Goal: Task Accomplishment & Management: Use online tool/utility

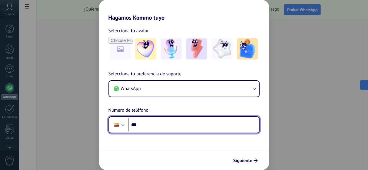
click at [155, 124] on input "***" at bounding box center [194, 124] width 131 height 13
type input "**********"
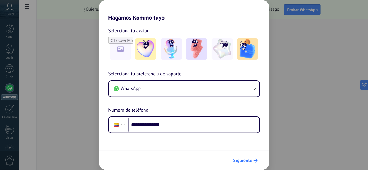
click at [239, 161] on span "Siguiente" at bounding box center [243, 161] width 19 height 4
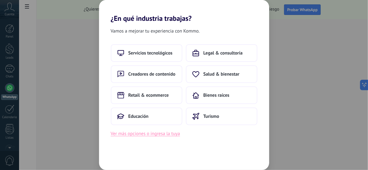
click at [134, 135] on button "Ver más opciones o ingresa la tuya" at bounding box center [145, 134] width 69 height 8
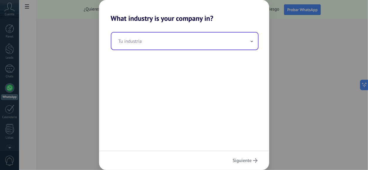
click at [242, 43] on input "text" at bounding box center [184, 41] width 147 height 17
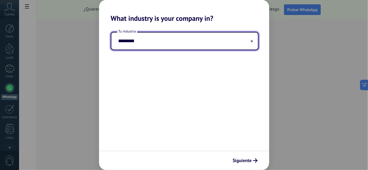
type input "*********"
click at [240, 160] on span "Siguiente" at bounding box center [242, 161] width 19 height 4
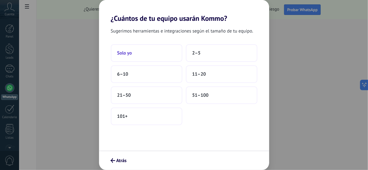
click at [143, 55] on button "Solo yo" at bounding box center [147, 53] width 72 height 18
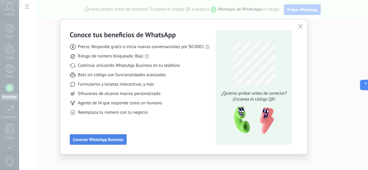
click at [91, 139] on span "Conectar WhatsApp Business" at bounding box center [98, 140] width 50 height 4
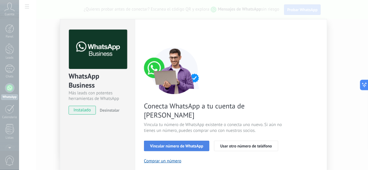
click at [174, 144] on span "Vincular número de WhatsApp" at bounding box center [176, 146] width 53 height 4
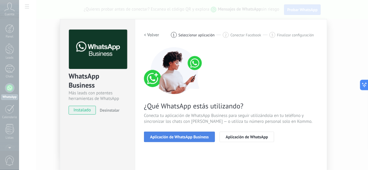
click at [185, 135] on span "Aplicación de WhatsApp Business" at bounding box center [179, 137] width 59 height 4
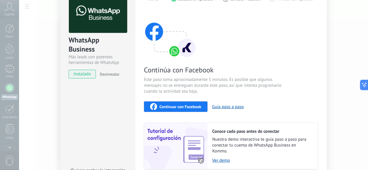
scroll to position [59, 0]
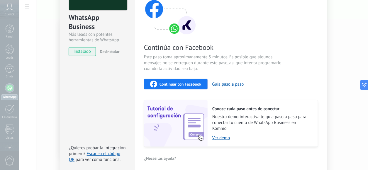
click at [185, 83] on span "Continuar con Facebook" at bounding box center [181, 84] width 42 height 4
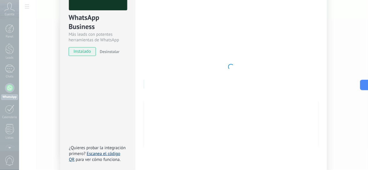
click at [93, 152] on link "Escanea el código QR" at bounding box center [94, 156] width 51 height 11
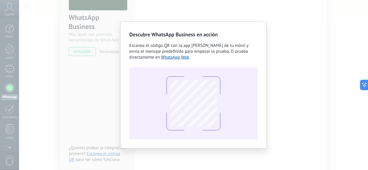
click at [282, 73] on div "Descubre WhatsApp Business en acción Escanea el código QR con la app [PERSON_NA…" at bounding box center [193, 85] width 349 height 170
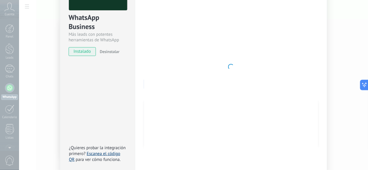
click at [102, 155] on link "Escanea el código QR" at bounding box center [94, 156] width 51 height 11
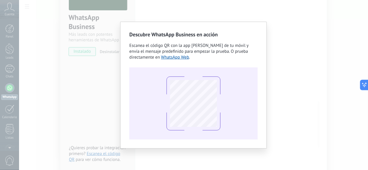
click at [294, 64] on div "Descubre WhatsApp Business en acción Escanea el código QR con la app [PERSON_NA…" at bounding box center [193, 85] width 349 height 170
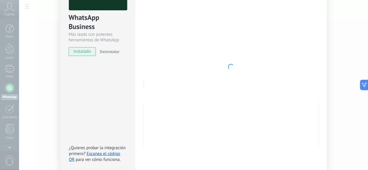
drag, startPoint x: 80, startPoint y: 50, endPoint x: 85, endPoint y: 53, distance: 6.6
click at [79, 50] on span "instalado" at bounding box center [82, 51] width 27 height 9
click at [84, 53] on span "instalado" at bounding box center [82, 51] width 27 height 9
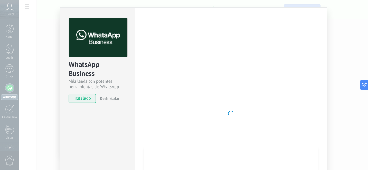
scroll to position [0, 0]
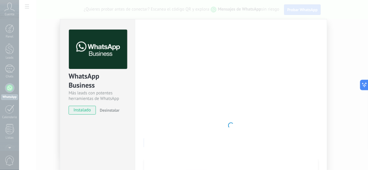
click at [89, 53] on img at bounding box center [98, 50] width 58 height 40
click at [104, 109] on span "Desinstalar" at bounding box center [110, 110] width 20 height 5
click at [82, 110] on span "instalado" at bounding box center [82, 110] width 27 height 9
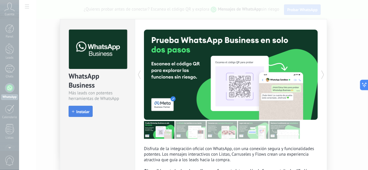
click at [82, 108] on button "Instalar" at bounding box center [81, 111] width 24 height 11
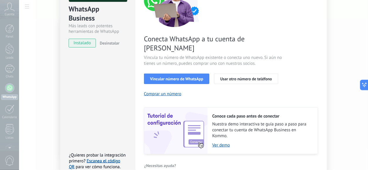
scroll to position [89, 0]
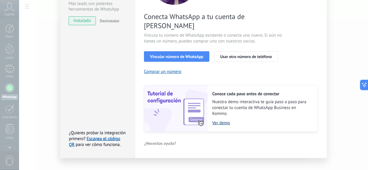
click at [219, 120] on link "Ver demo" at bounding box center [262, 123] width 100 height 6
click at [168, 55] on span "Vincular número de WhatsApp" at bounding box center [176, 57] width 53 height 4
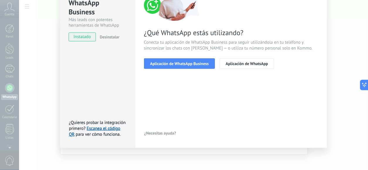
scroll to position [73, 0]
click at [179, 64] on span "Aplicación de WhatsApp Business" at bounding box center [179, 64] width 59 height 4
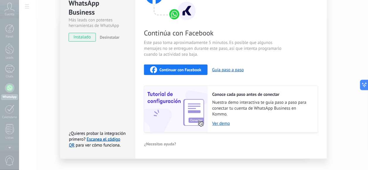
click at [177, 69] on span "Continuar con Facebook" at bounding box center [181, 70] width 42 height 4
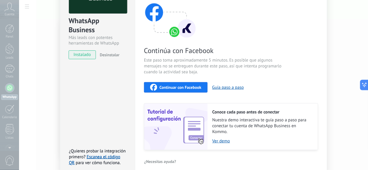
scroll to position [83, 0]
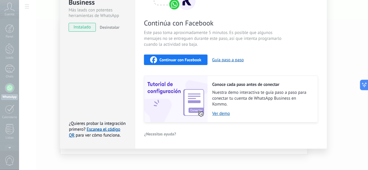
click at [174, 59] on span "Continuar con Facebook" at bounding box center [181, 60] width 42 height 4
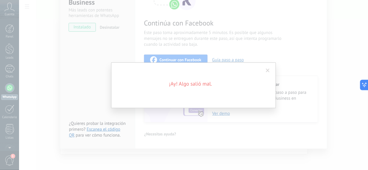
click at [270, 69] on span at bounding box center [268, 71] width 10 height 10
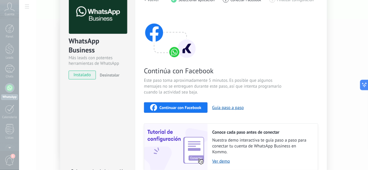
scroll to position [24, 0]
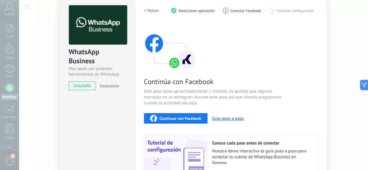
click at [178, 118] on span "Continuar con Facebook" at bounding box center [181, 118] width 42 height 4
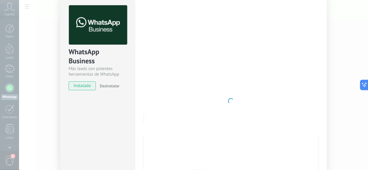
click at [283, 36] on div at bounding box center [231, 101] width 174 height 192
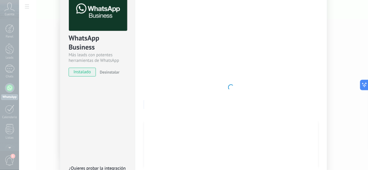
scroll to position [0, 0]
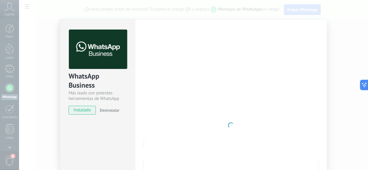
click at [80, 108] on span "instalado" at bounding box center [82, 110] width 27 height 9
click at [90, 44] on img at bounding box center [98, 50] width 58 height 40
click at [89, 48] on img at bounding box center [98, 50] width 58 height 40
click at [17, 103] on div "Conoce tus beneficios de WhatsApp Precio: Responde gratis o inicia nuevas conve…" at bounding box center [184, 85] width 368 height 170
click at [11, 104] on div "Conoce tus beneficios de WhatsApp Precio: Responde gratis o inicia nuevas conve…" at bounding box center [184, 85] width 368 height 170
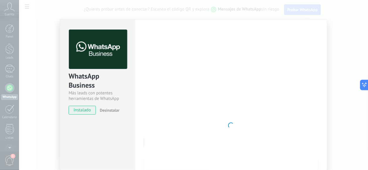
drag, startPoint x: 9, startPoint y: 91, endPoint x: 6, endPoint y: 70, distance: 21.8
click at [9, 90] on div "Conoce tus beneficios de WhatsApp Precio: Responde gratis o inicia nuevas conve…" at bounding box center [184, 85] width 368 height 170
click at [6, 64] on div "Conoce tus beneficios de WhatsApp Precio: Responde gratis o inicia nuevas conve…" at bounding box center [184, 85] width 368 height 170
click at [8, 45] on div "Conoce tus beneficios de WhatsApp Precio: Responde gratis o inicia nuevas conve…" at bounding box center [184, 85] width 368 height 170
click at [8, 25] on div "Conoce tus beneficios de WhatsApp Precio: Responde gratis o inicia nuevas conve…" at bounding box center [184, 85] width 368 height 170
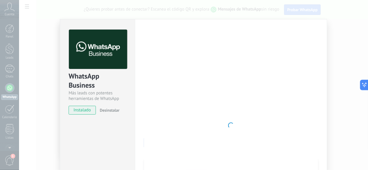
click at [10, 7] on div "Conoce tus beneficios de WhatsApp Precio: Responde gratis o inicia nuevas conve…" at bounding box center [184, 85] width 368 height 170
drag, startPoint x: 10, startPoint y: 7, endPoint x: 15, endPoint y: 108, distance: 101.0
click at [16, 107] on div "Conoce tus beneficios de WhatsApp Precio: Responde gratis o inicia nuevas conve…" at bounding box center [184, 85] width 368 height 170
click at [13, 114] on div "Conoce tus beneficios de WhatsApp Precio: Responde gratis o inicia nuevas conve…" at bounding box center [184, 85] width 368 height 170
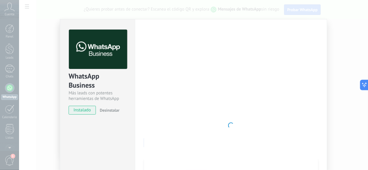
click at [9, 158] on div "Conoce tus beneficios de WhatsApp Precio: Responde gratis o inicia nuevas conve…" at bounding box center [184, 85] width 368 height 170
